Goal: Information Seeking & Learning: Find specific page/section

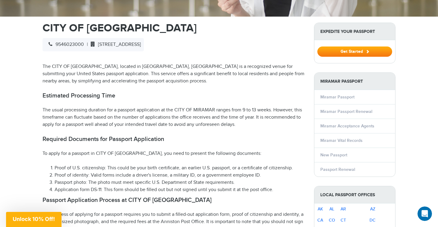
scroll to position [202, 0]
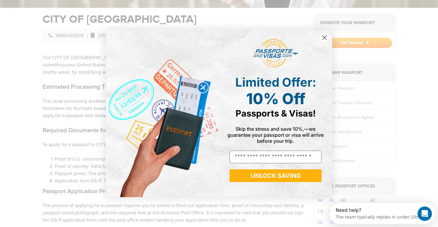
click at [320, 37] on circle "Close dialog" at bounding box center [324, 38] width 10 height 10
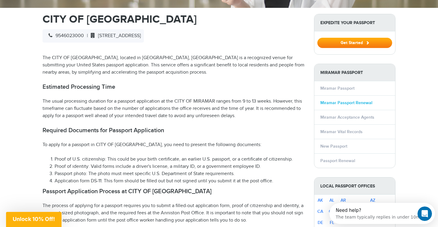
click at [358, 100] on link "Miramar Passport Renewal" at bounding box center [346, 102] width 52 height 5
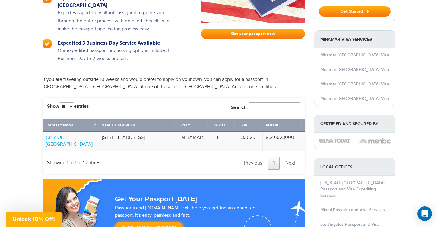
scroll to position [445, 0]
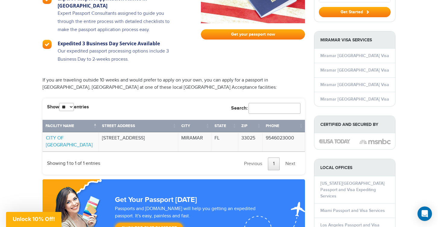
click at [72, 135] on link "CITY OF [GEOGRAPHIC_DATA]" at bounding box center [69, 141] width 47 height 13
